Goal: Submit feedback/report problem

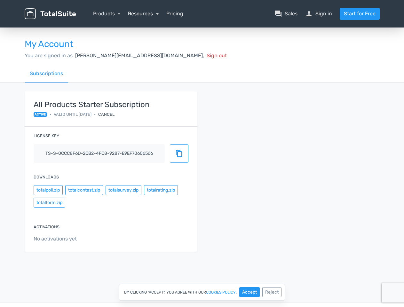
click at [143, 13] on link "Resources" at bounding box center [143, 14] width 31 height 6
click at [0, 0] on link "school Documentation" at bounding box center [0, 0] width 0 height 0
click at [115, 114] on div "Cancel" at bounding box center [106, 114] width 16 height 6
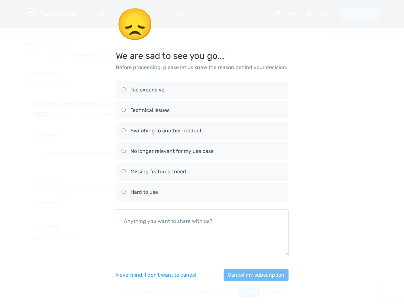
click at [179, 154] on div "No longer relevant for my use case" at bounding box center [207, 151] width 152 height 8
click at [126, 153] on input "No longer relevant for my use case" at bounding box center [124, 151] width 4 height 4
radio input "true"
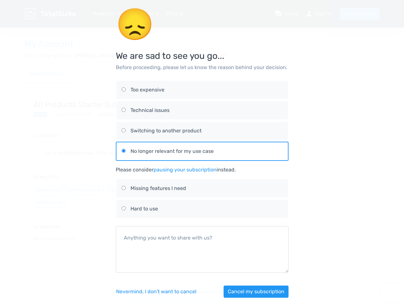
click at [48, 190] on div "😞 We are sad to see you go... Before proceeding, please let us know the reason …" at bounding box center [202, 156] width 365 height 313
click at [84, 190] on div "😞 We are sad to see you go... Before proceeding, please let us know the reason …" at bounding box center [202, 156] width 365 height 313
click at [123, 190] on label "Missing features I need" at bounding box center [202, 188] width 161 height 18
click at [123, 190] on input "Missing features I need" at bounding box center [124, 188] width 4 height 4
radio input "true"
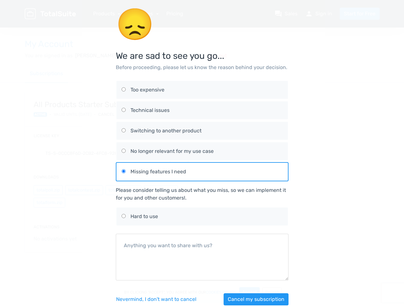
click at [161, 190] on div "Please consider telling us about what you miss, so we can implement it for you …" at bounding box center [202, 194] width 173 height 15
click at [49, 203] on div "😞 We are sad to see you go... Before proceeding, please let us know the reason …" at bounding box center [202, 160] width 365 height 321
click at [250, 292] on div "Nevermind, I don't want to [PERSON_NAME] my subscription" at bounding box center [202, 300] width 173 height 28
